Goal: Task Accomplishment & Management: Use online tool/utility

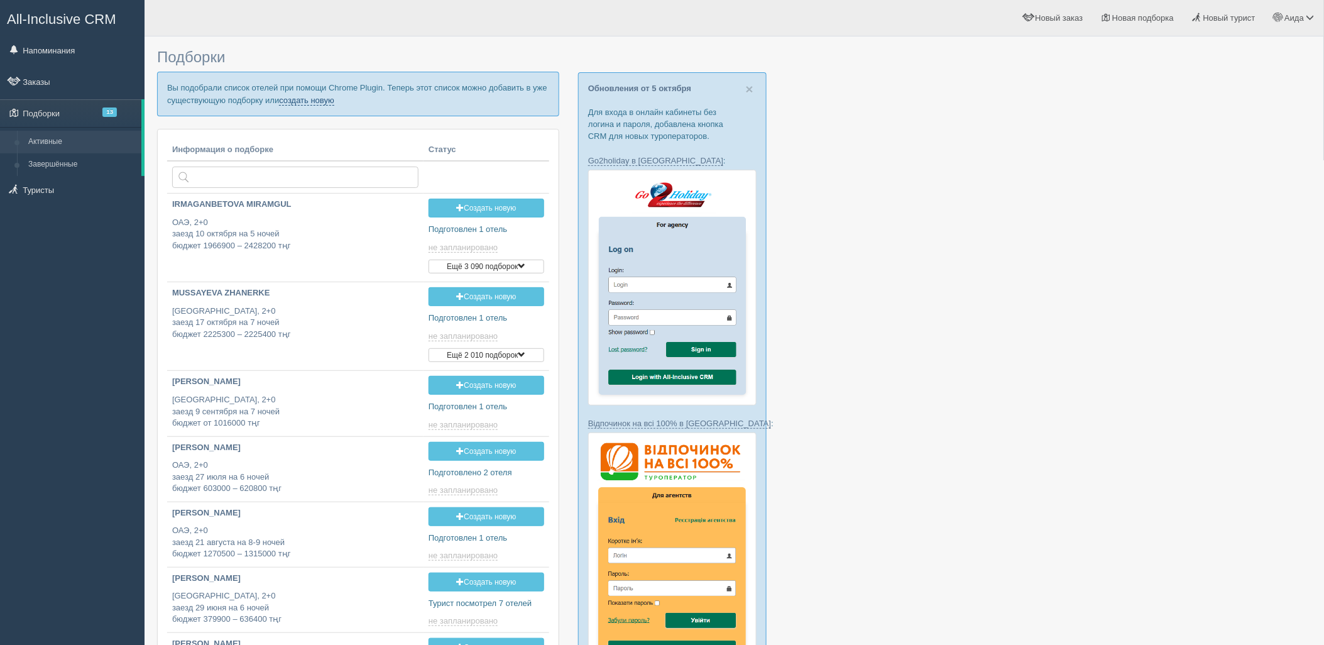
click at [329, 98] on link "создать новую" at bounding box center [306, 101] width 55 height 10
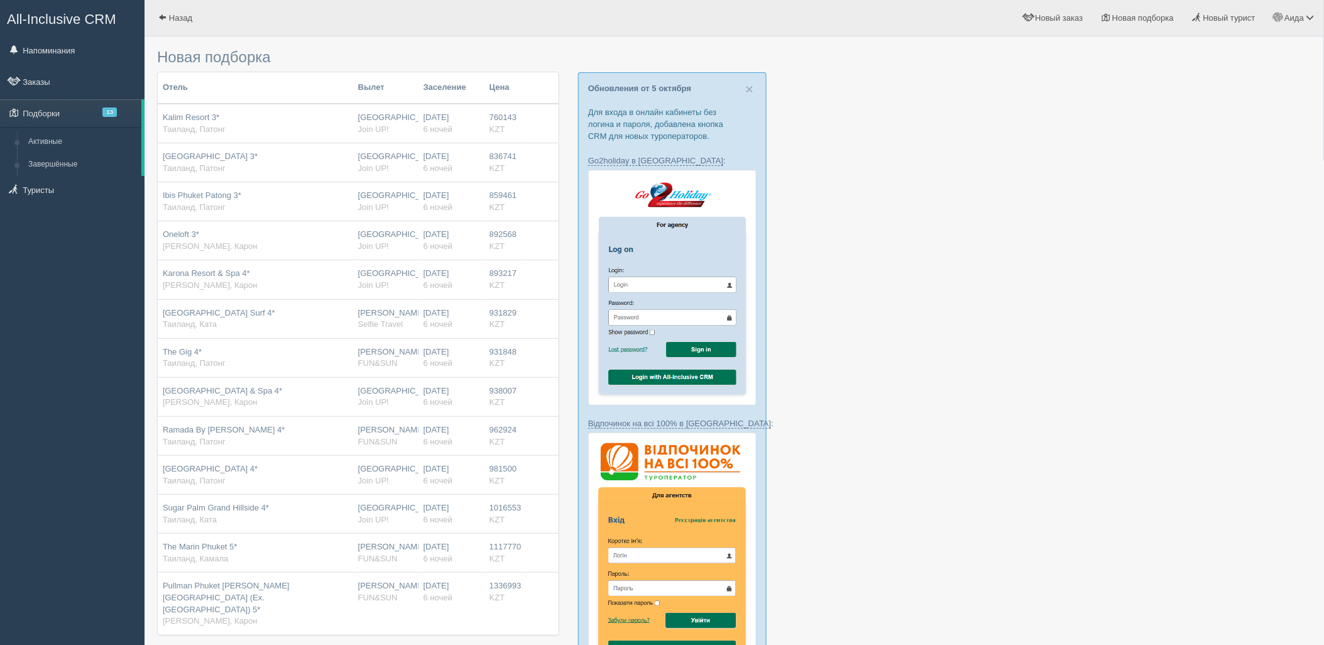
type input "6"
type input "760100"
type input "1337000"
drag, startPoint x: 1323, startPoint y: 97, endPoint x: 1334, endPoint y: 128, distance: 32.6
click at [1323, 134] on html "All-Inclusive CRM Напоминания Заказы Подборки 13" at bounding box center [662, 322] width 1324 height 645
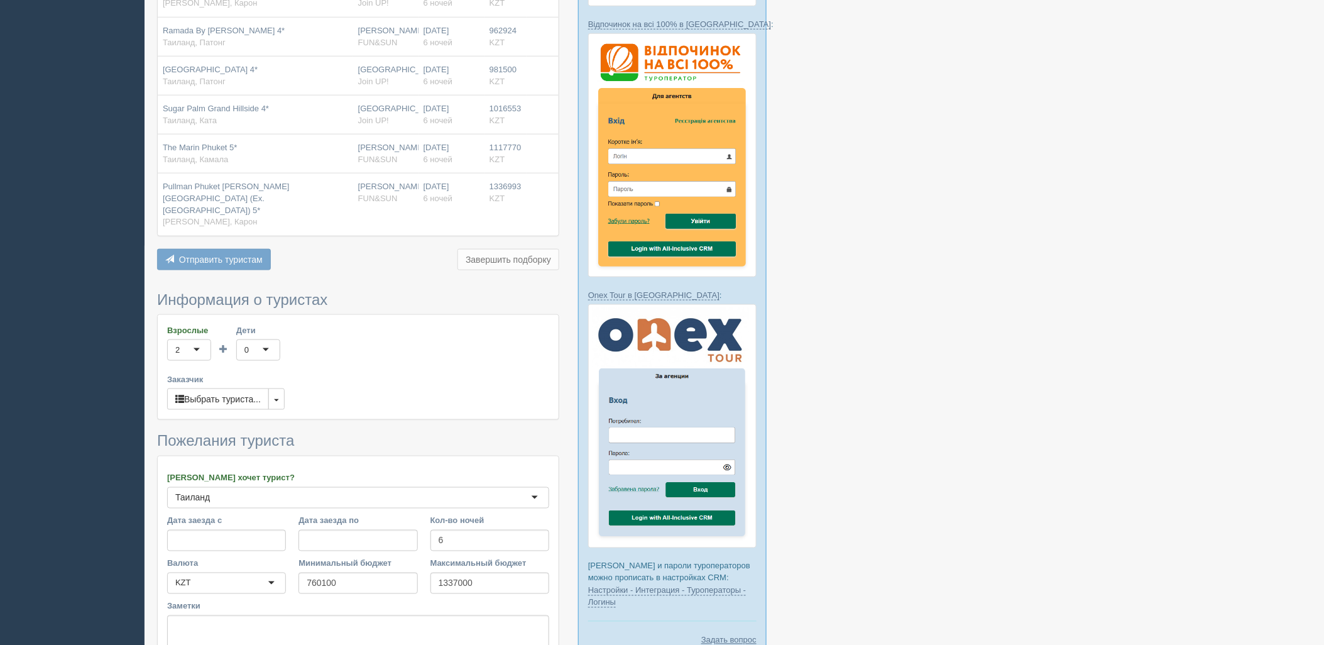
scroll to position [506, 0]
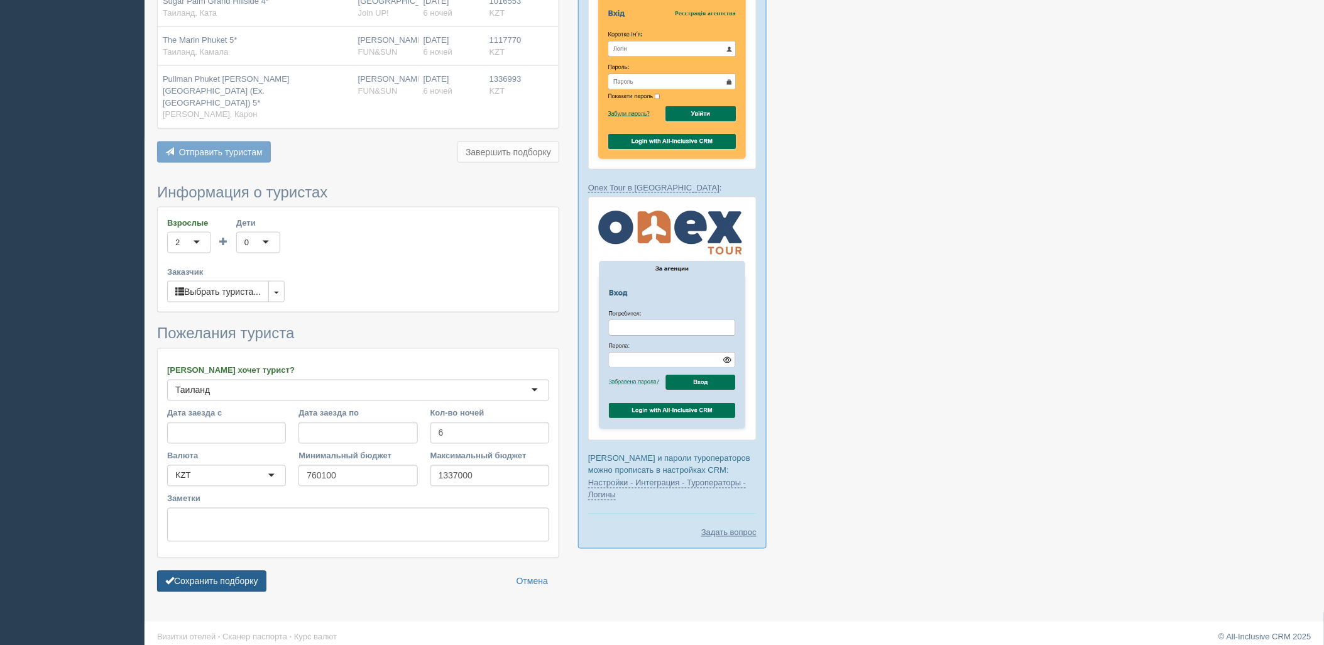
click at [261, 572] on button "Сохранить подборку" at bounding box center [211, 580] width 109 height 21
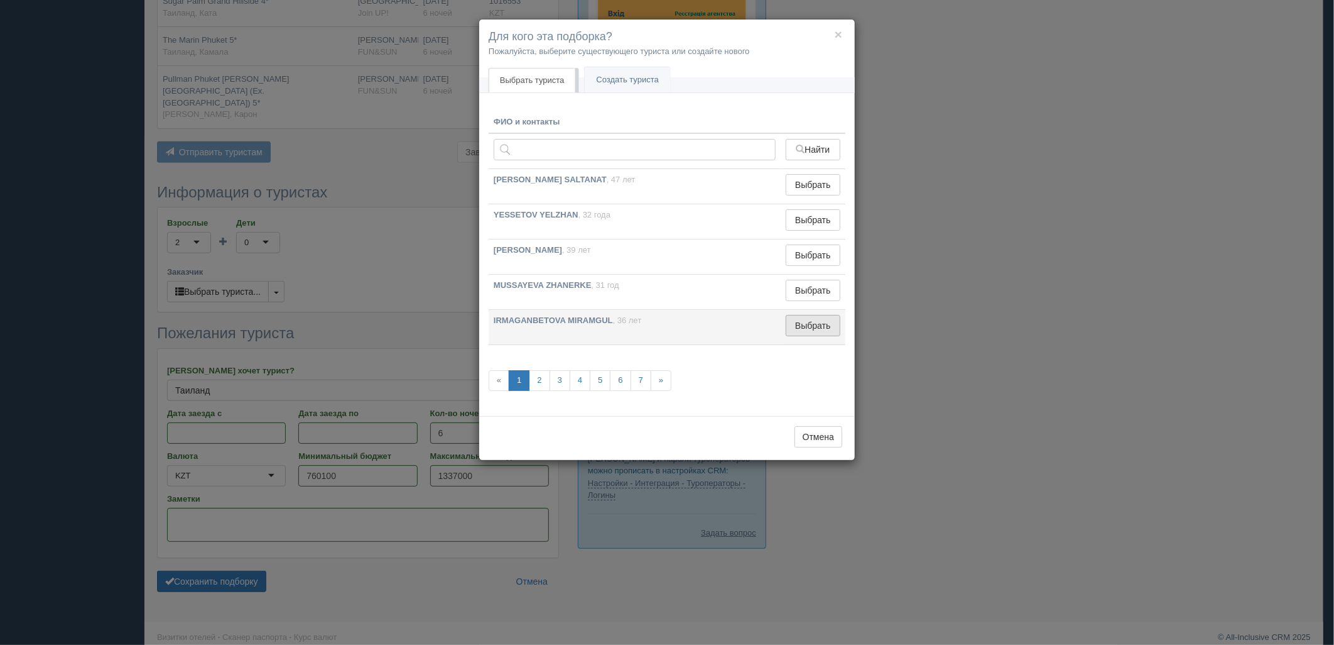
click at [819, 330] on button "Выбрать" at bounding box center [813, 325] width 55 height 21
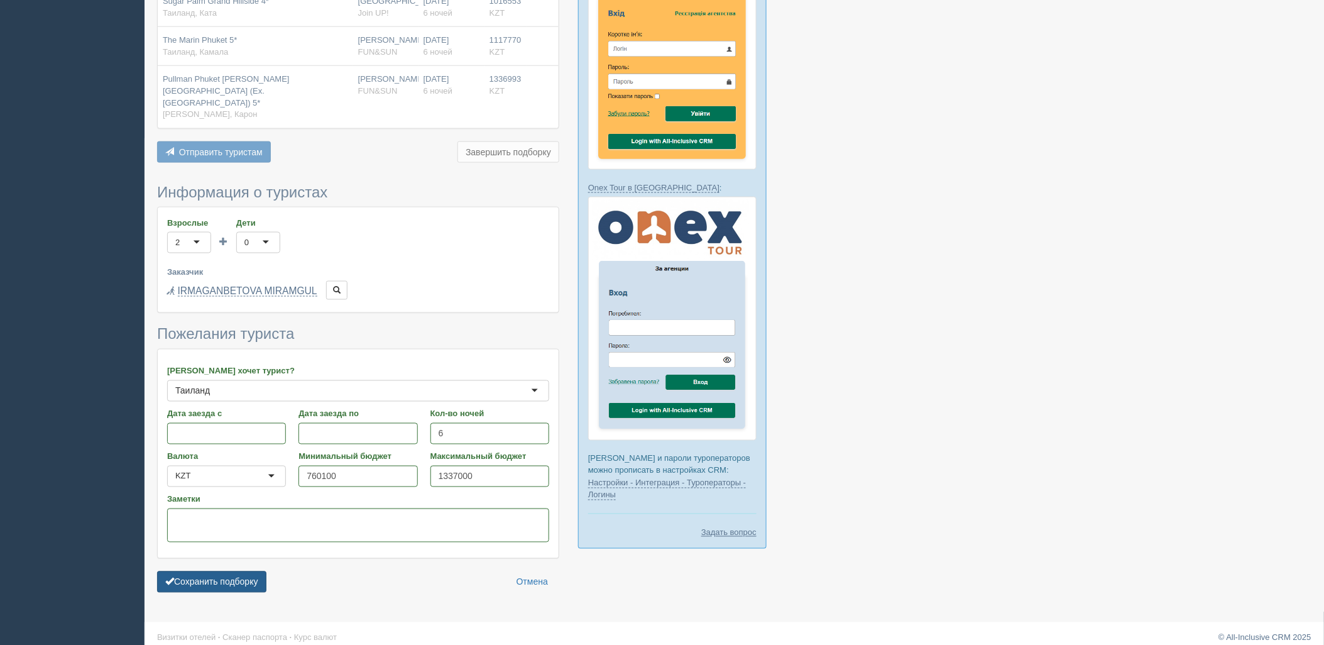
click at [241, 574] on button "Сохранить подборку" at bounding box center [211, 581] width 109 height 21
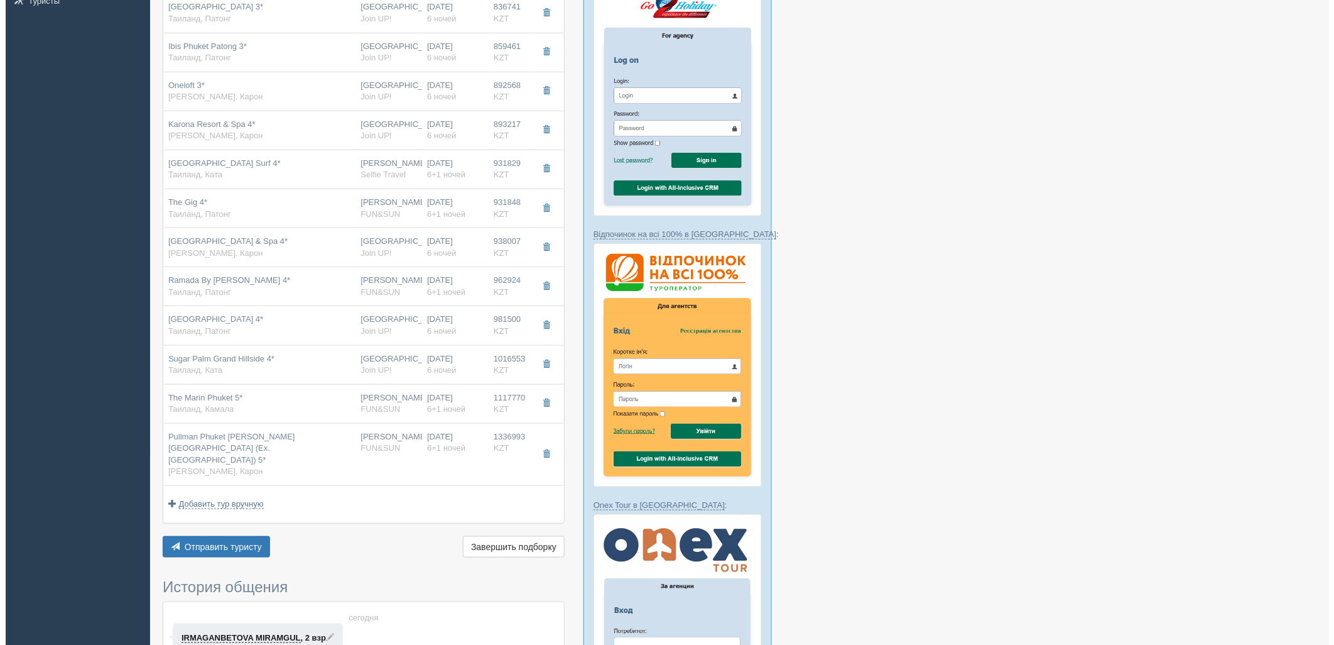
scroll to position [317, 0]
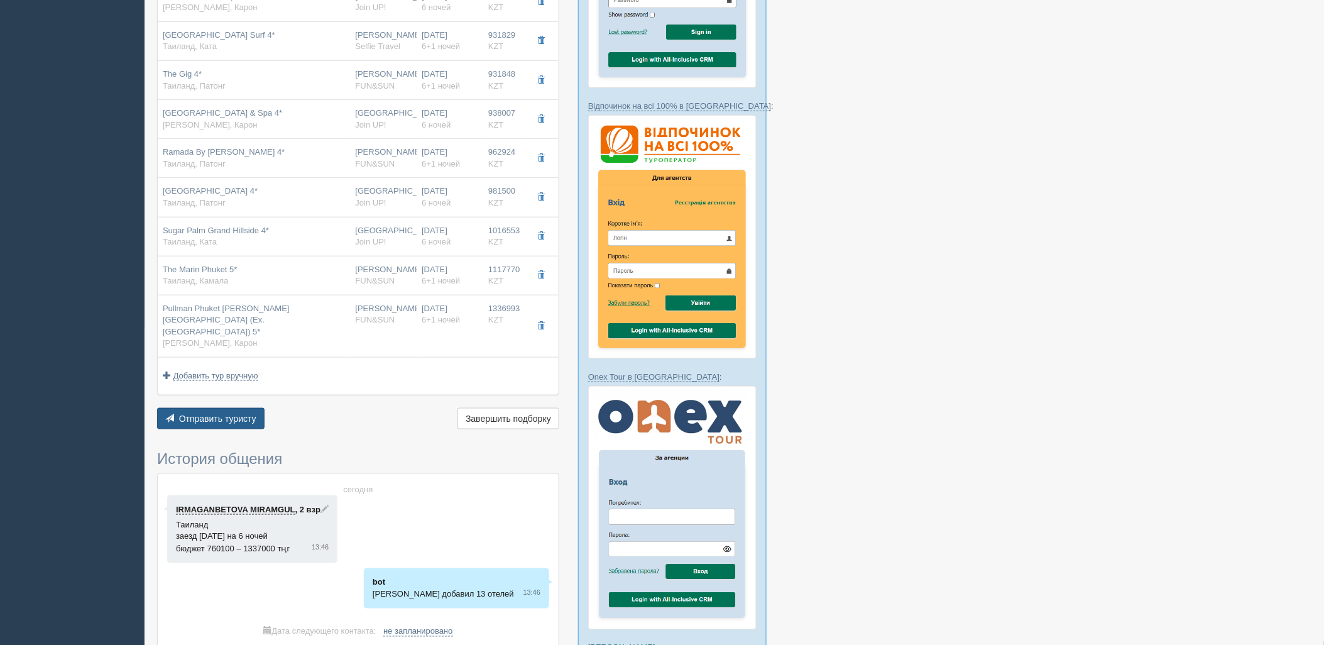
click at [228, 396] on div "Отель Разделить отели... Вылет Выезд Массовое авиа Заселение Цена Дешёвые внача…" at bounding box center [358, 112] width 402 height 639
click at [294, 408] on div "Отправить туристу Отправить Завершить подборку Активировать подборку Добавить и…" at bounding box center [358, 420] width 402 height 25
click at [258, 392] on div "Отель Разделить отели... Вылет Выезд Массовое авиа Заселение Цена Дешёвые внача…" at bounding box center [358, 112] width 402 height 639
click at [258, 408] on button "Отправить туристу Отправить" at bounding box center [210, 418] width 107 height 21
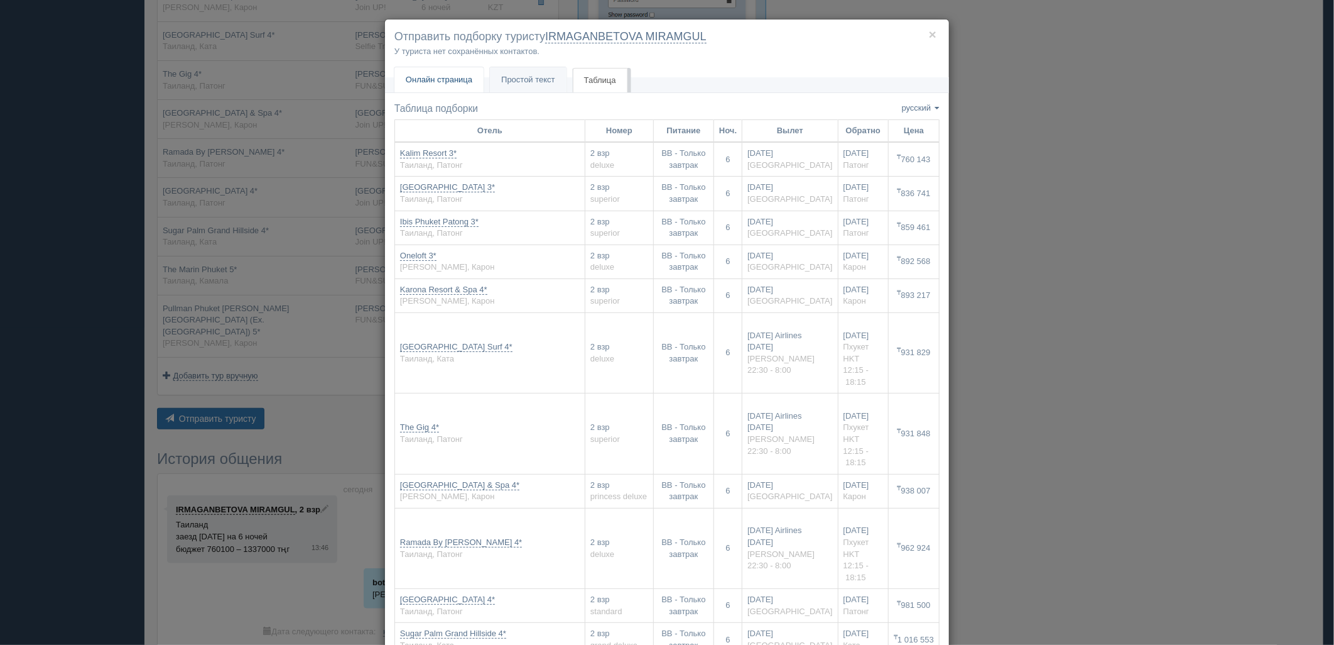
click at [436, 79] on span "Онлайн страница" at bounding box center [439, 79] width 67 height 9
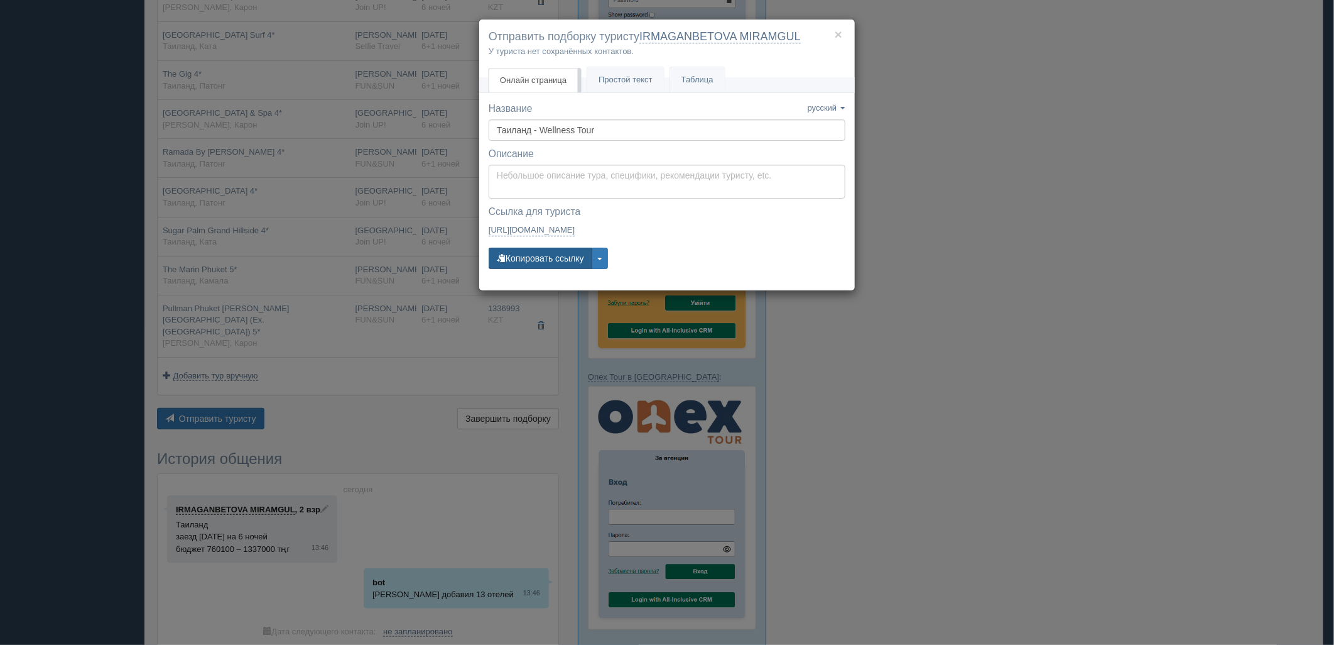
click at [554, 253] on button "Копировать ссылку" at bounding box center [541, 258] width 104 height 21
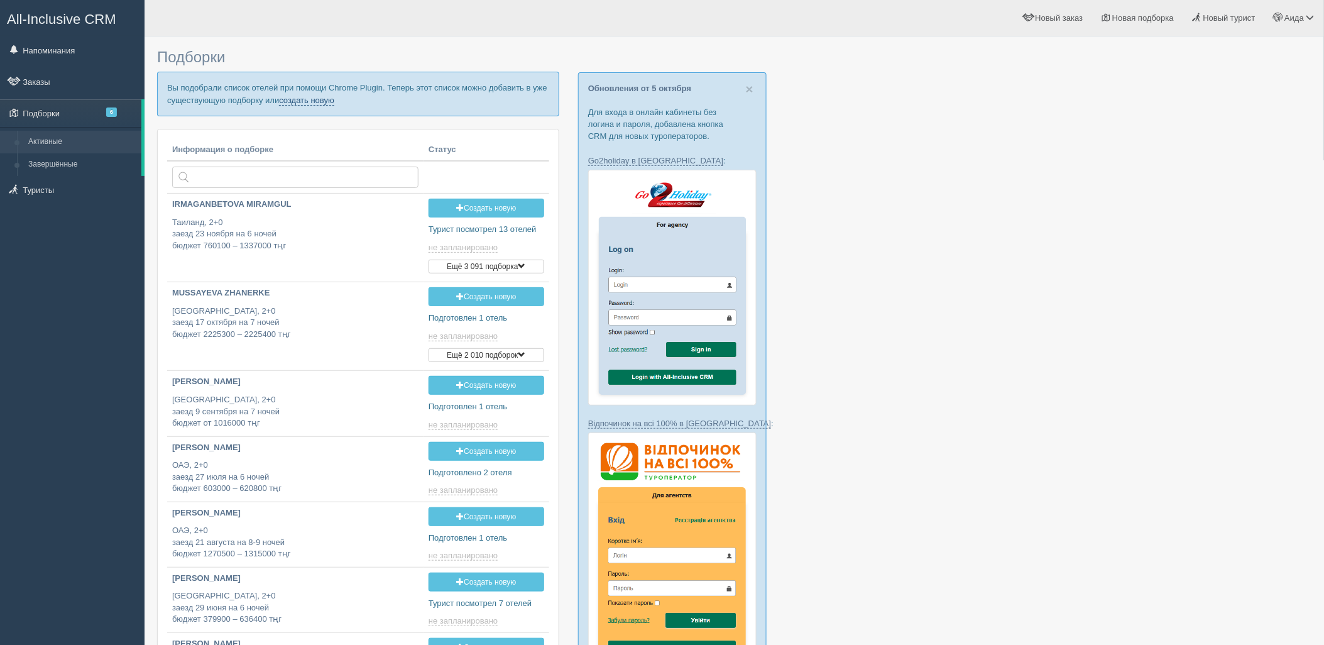
drag, startPoint x: 0, startPoint y: 0, endPoint x: 290, endPoint y: 98, distance: 306.4
click at [290, 98] on link "создать новую" at bounding box center [306, 101] width 55 height 10
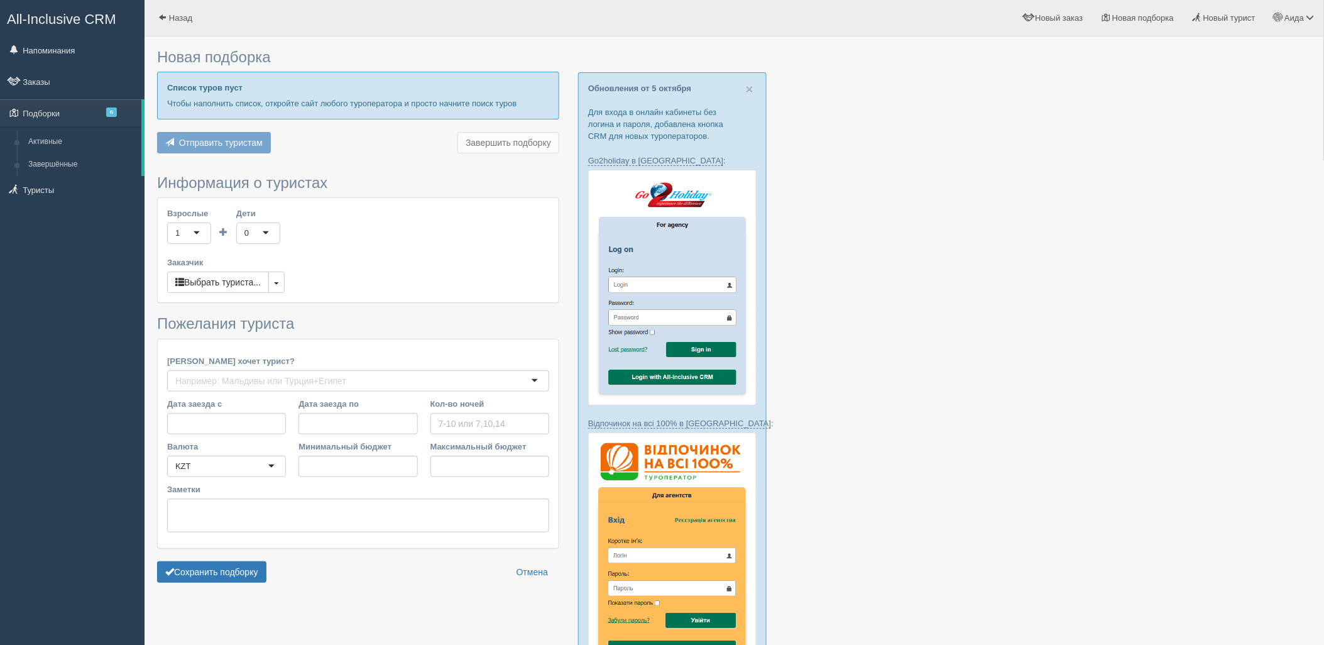
type input "5"
type input "1368000"
type input "4273600"
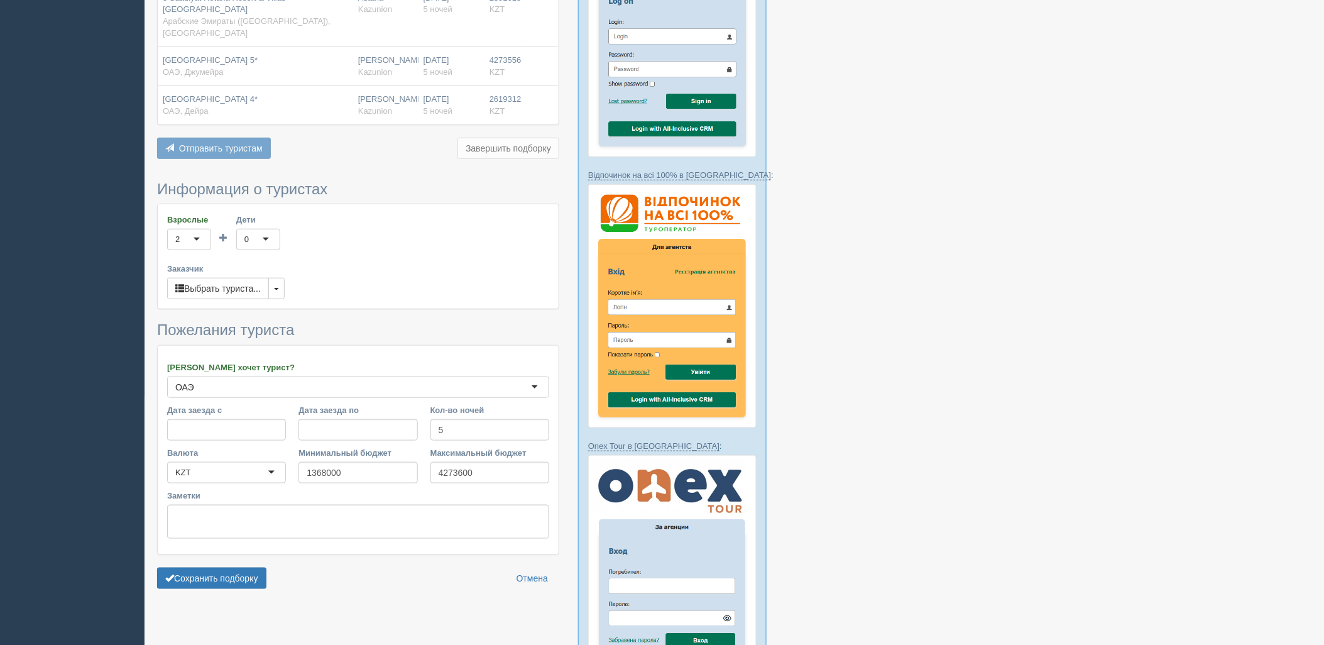
scroll to position [270, 0]
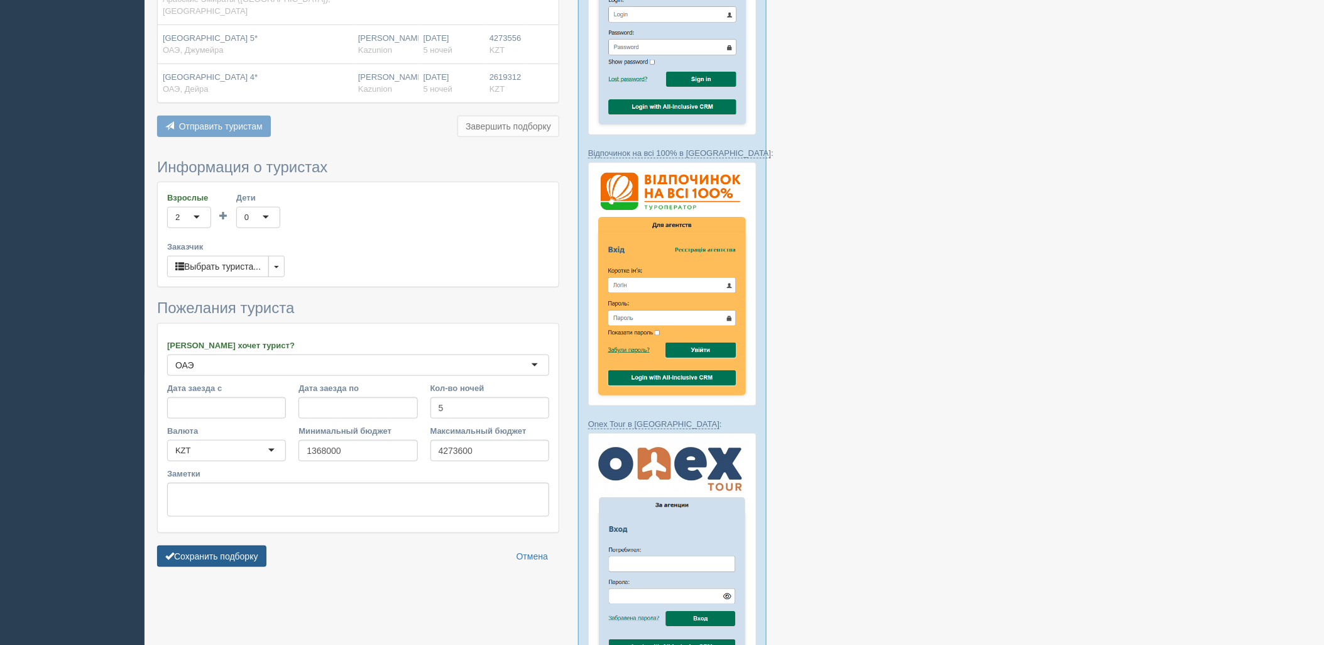
click at [254, 545] on button "Сохранить подборку" at bounding box center [211, 555] width 109 height 21
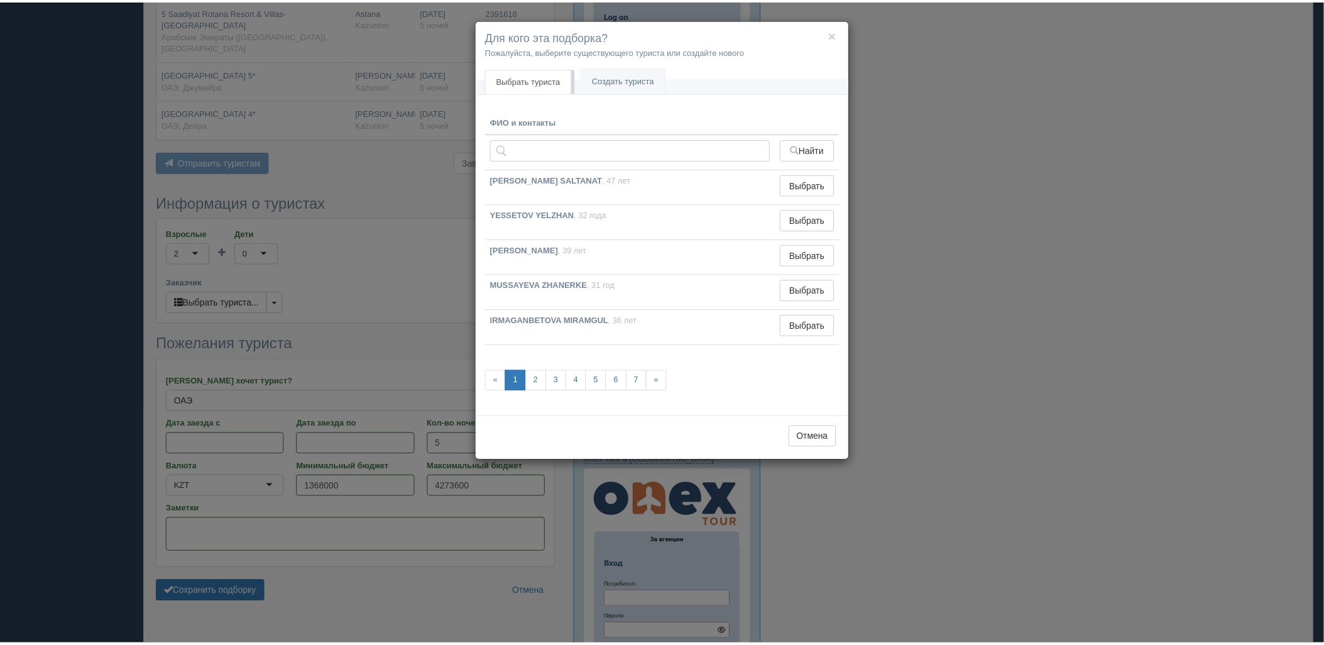
scroll to position [200, 0]
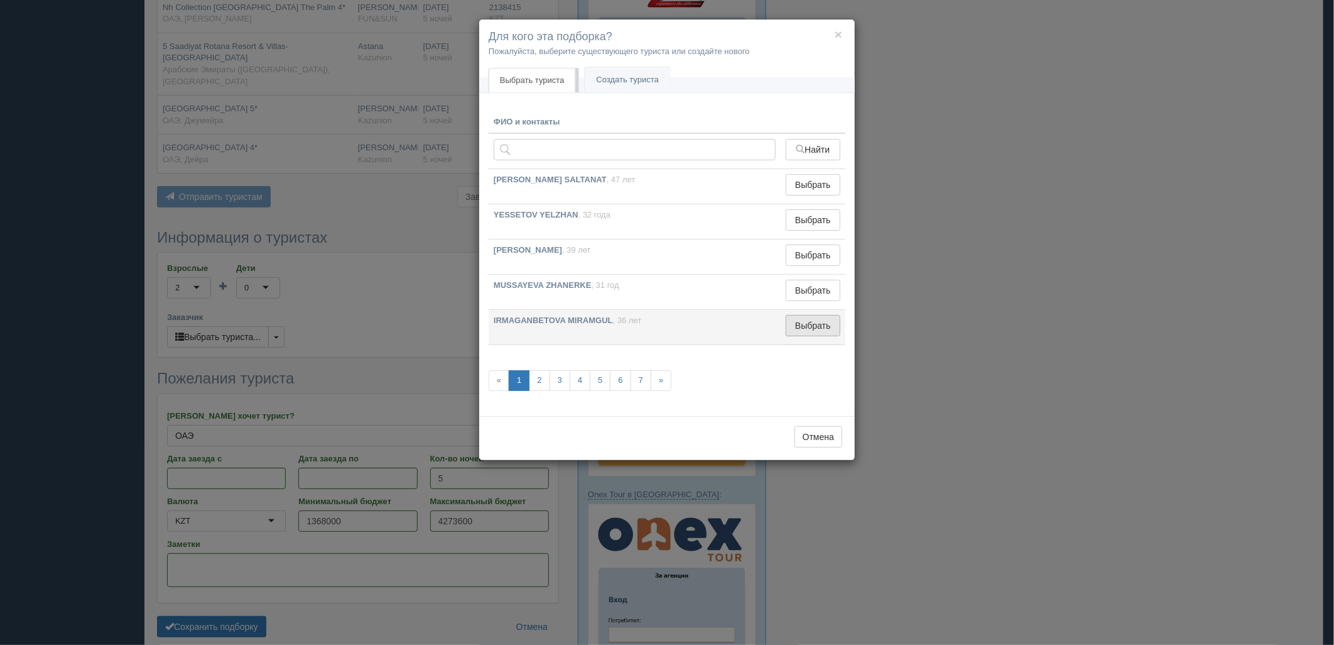
click at [790, 324] on button "Выбрать" at bounding box center [813, 325] width 55 height 21
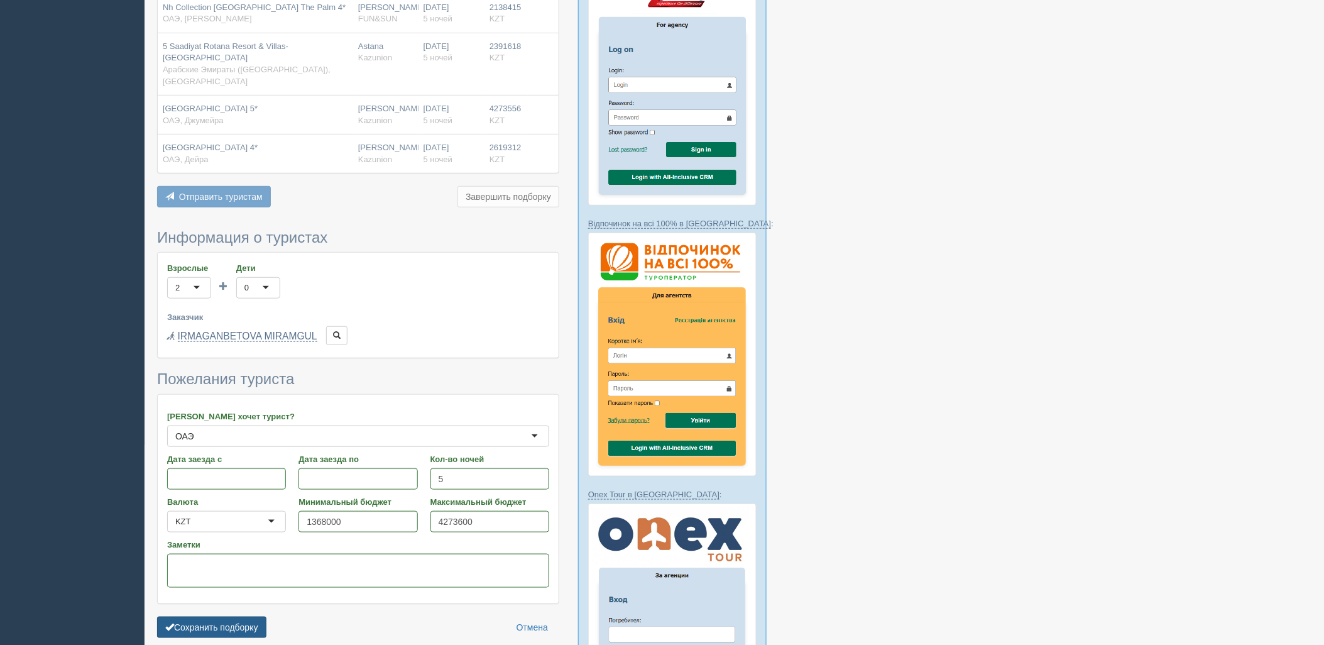
click at [245, 616] on button "Сохранить подборку" at bounding box center [211, 626] width 109 height 21
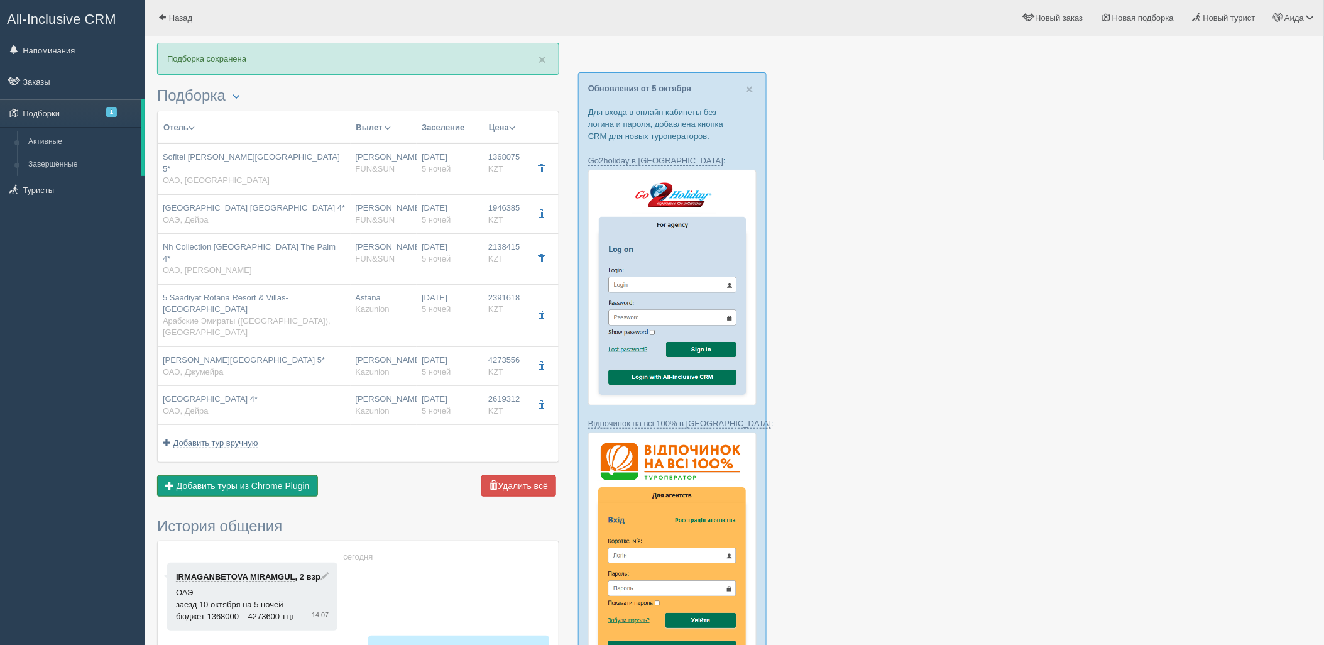
click at [292, 481] on span "Добавить туры из Chrome Plugin" at bounding box center [243, 486] width 133 height 10
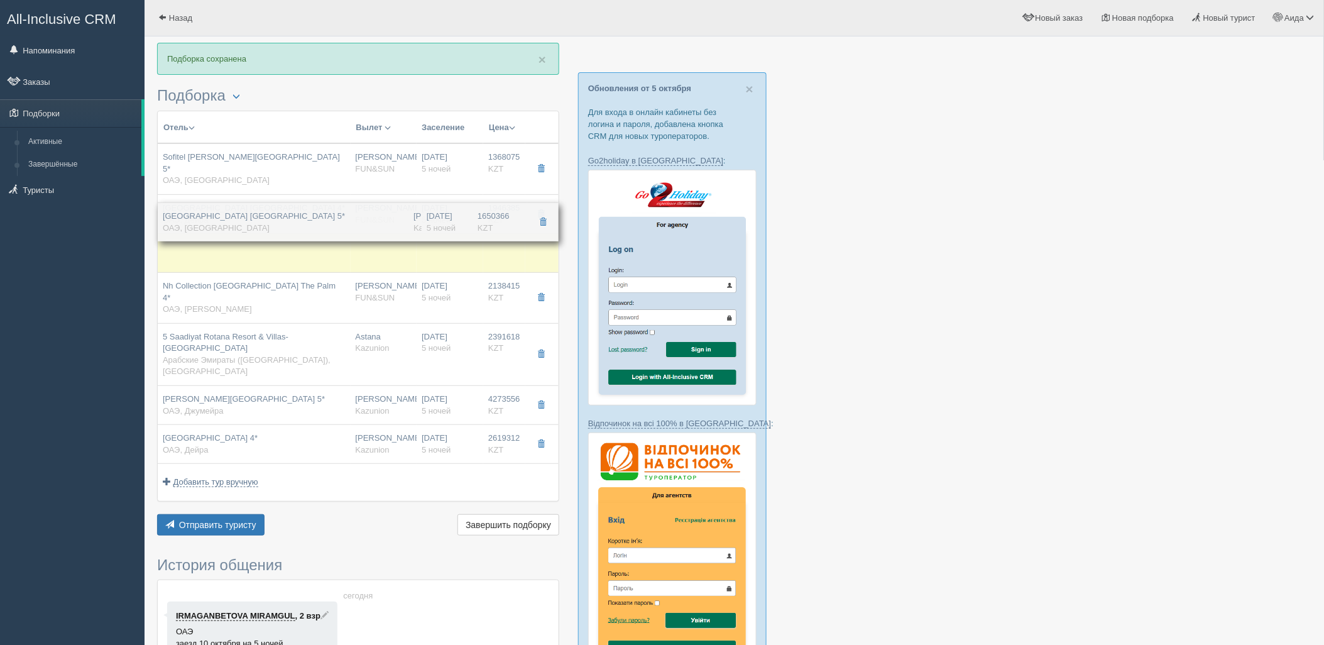
drag, startPoint x: 404, startPoint y: 402, endPoint x: 419, endPoint y: 226, distance: 176.6
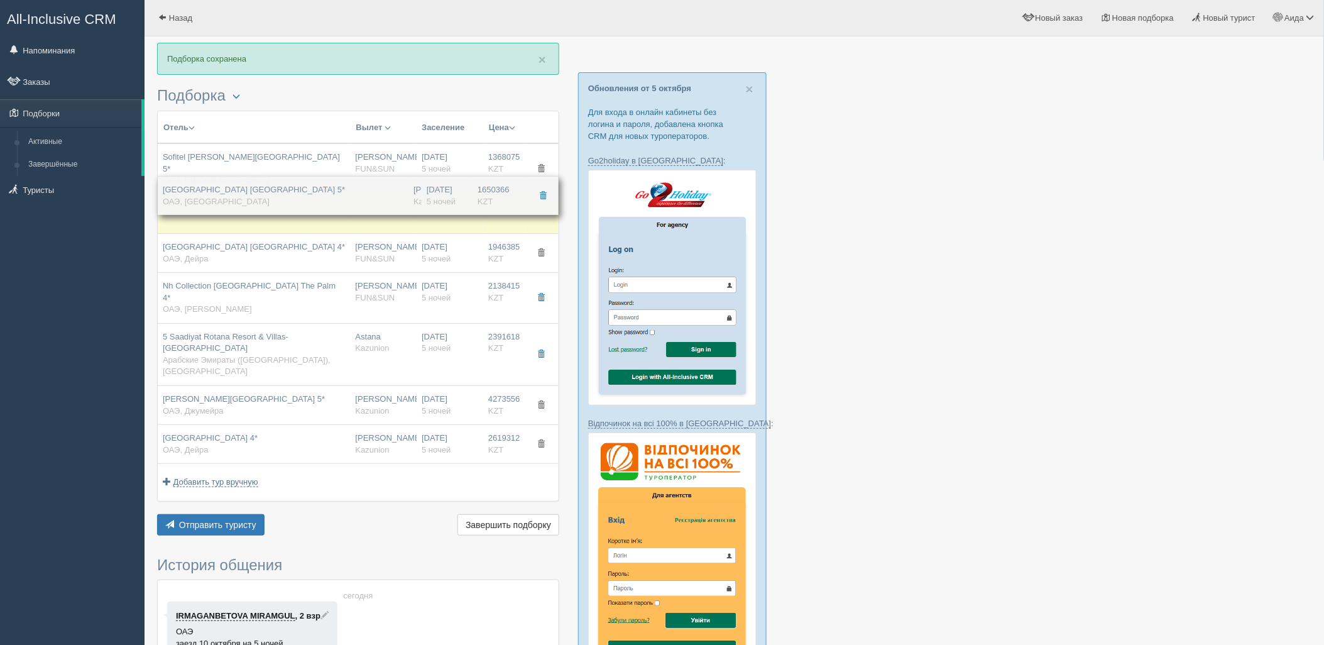
drag, startPoint x: 398, startPoint y: 243, endPoint x: 396, endPoint y: 197, distance: 45.9
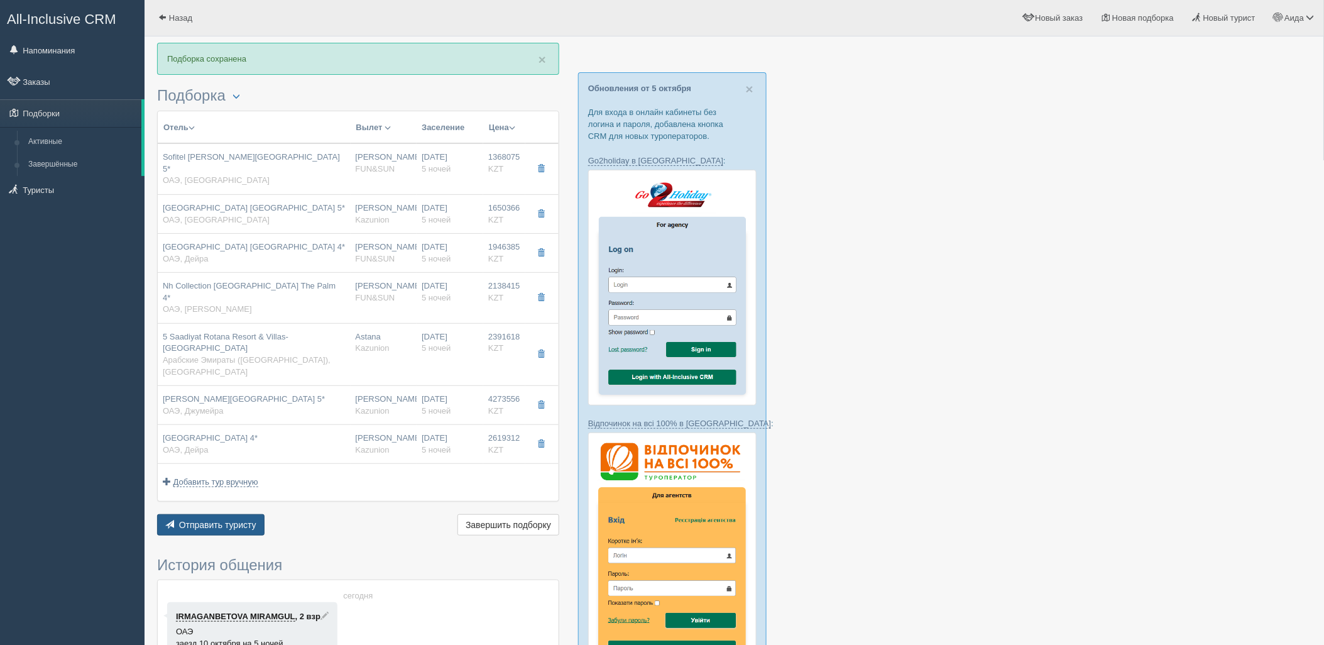
click at [210, 514] on button "Отправить туристу Отправить" at bounding box center [210, 524] width 107 height 21
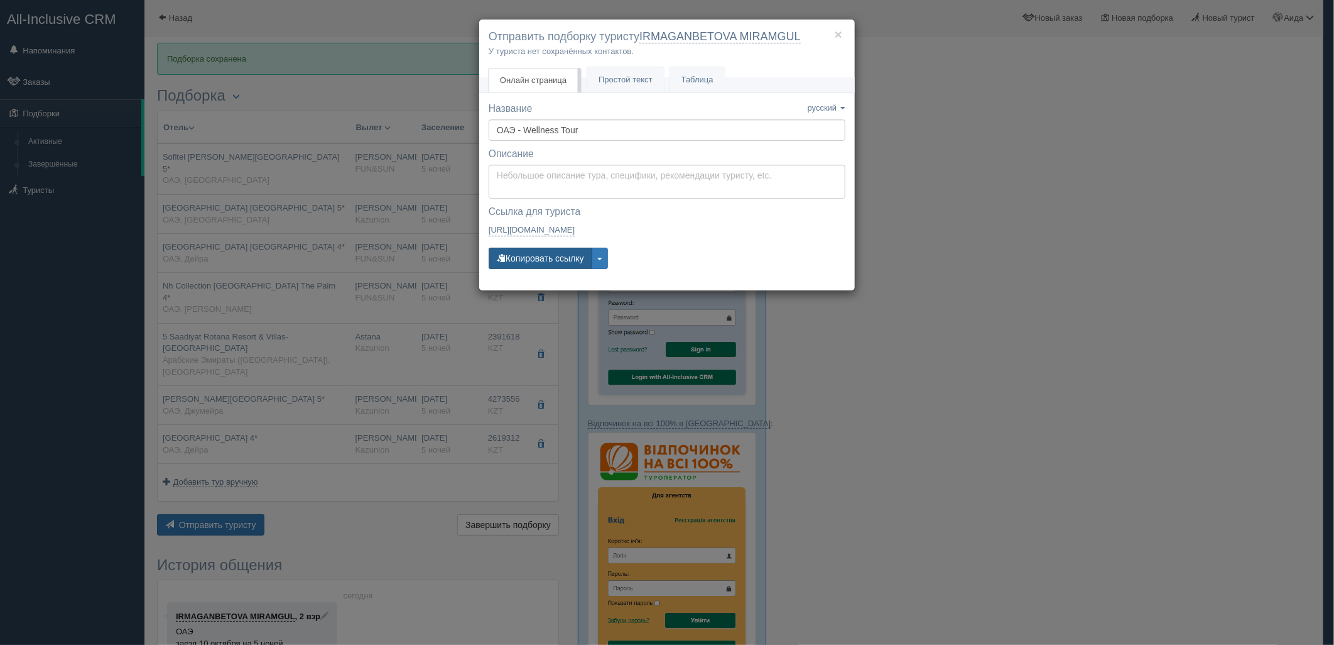
click at [547, 255] on button "Копировать ссылку" at bounding box center [541, 258] width 104 height 21
